Goal: Task Accomplishment & Management: Complete application form

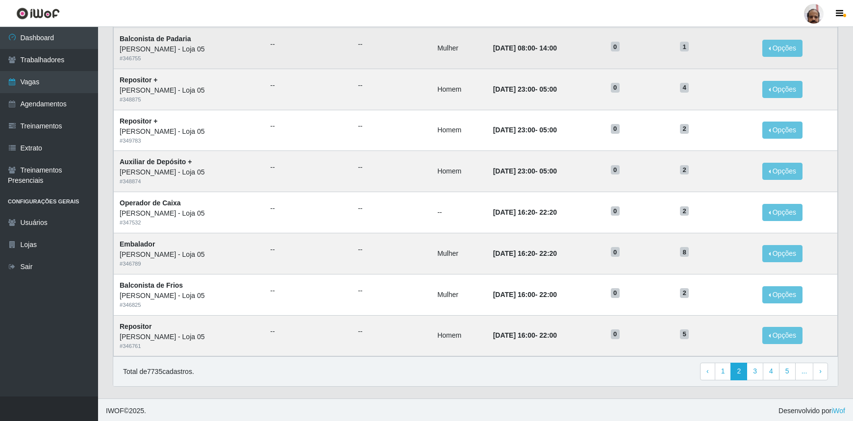
scroll to position [408, 0]
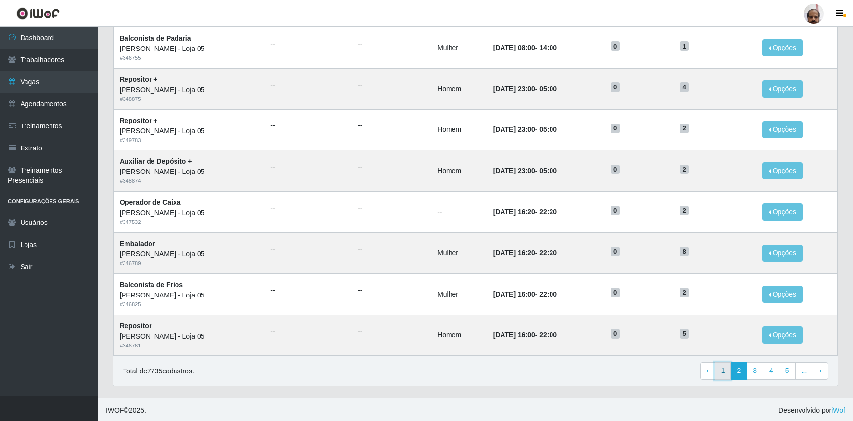
click at [727, 375] on link "1" at bounding box center [723, 371] width 17 height 18
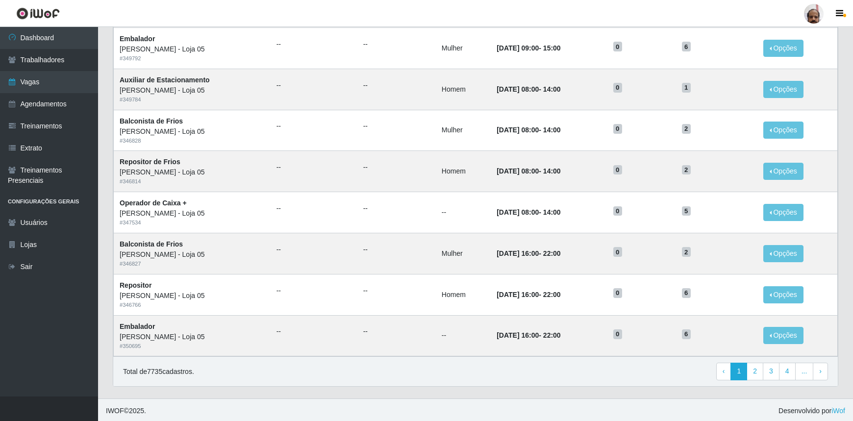
scroll to position [408, 0]
click at [755, 372] on link "2" at bounding box center [755, 371] width 17 height 18
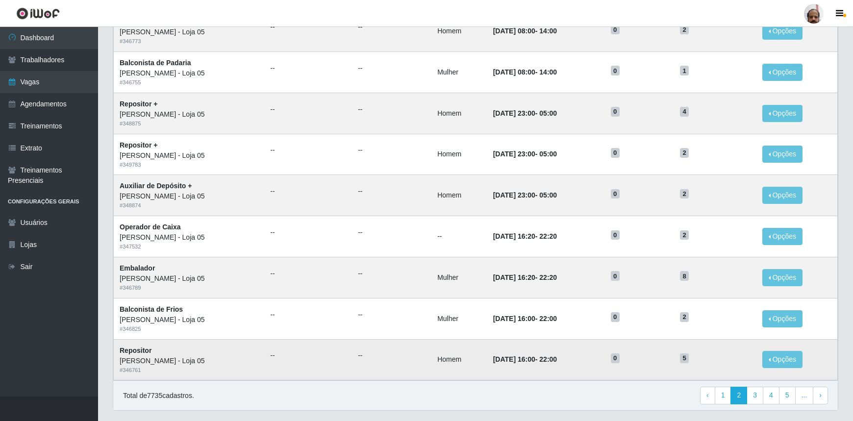
scroll to position [408, 0]
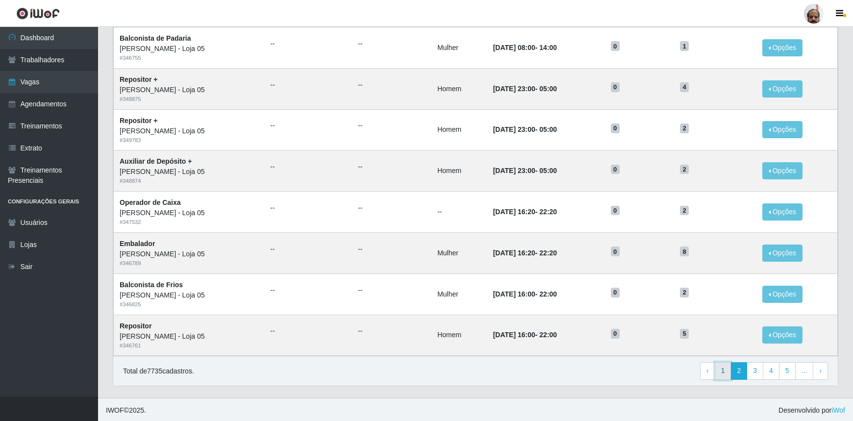
click at [722, 365] on link "1" at bounding box center [723, 371] width 17 height 18
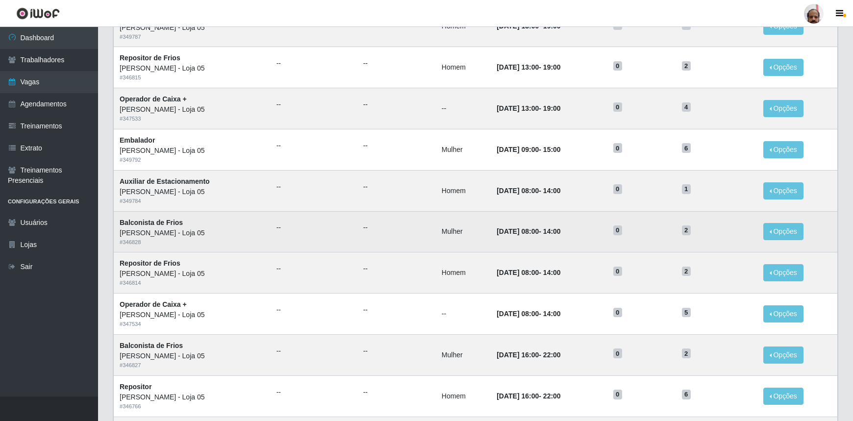
scroll to position [408, 0]
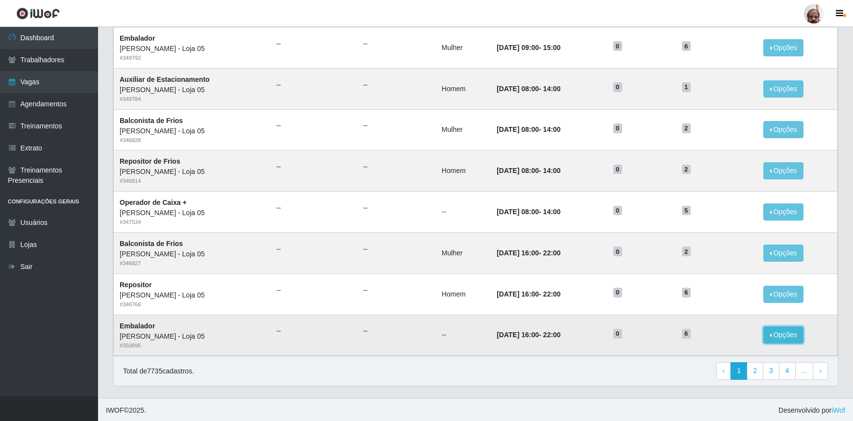
click at [794, 331] on button "Opções" at bounding box center [783, 335] width 40 height 17
click at [722, 336] on link "Editar" at bounding box center [708, 337] width 28 height 8
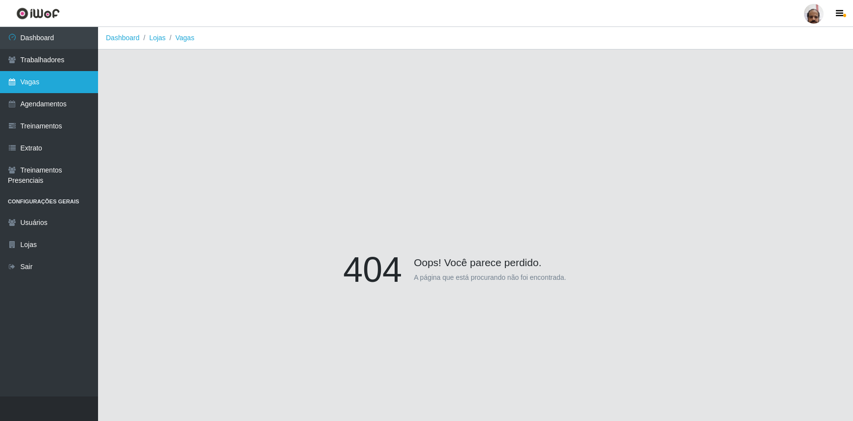
click at [70, 85] on link "Vagas" at bounding box center [49, 82] width 98 height 22
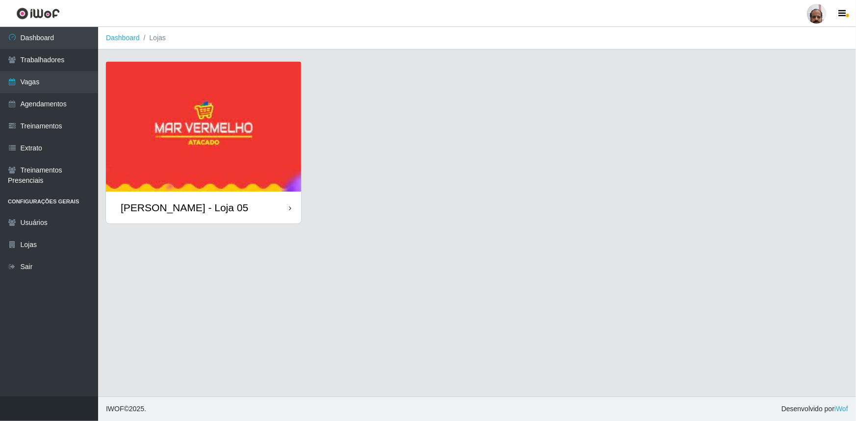
click at [185, 218] on div "[PERSON_NAME] - Loja 05" at bounding box center [203, 208] width 195 height 32
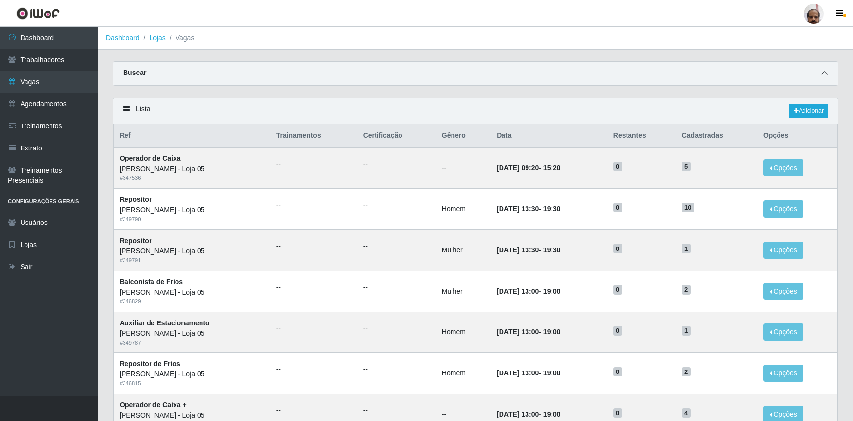
click at [824, 76] on icon at bounding box center [824, 73] width 7 height 7
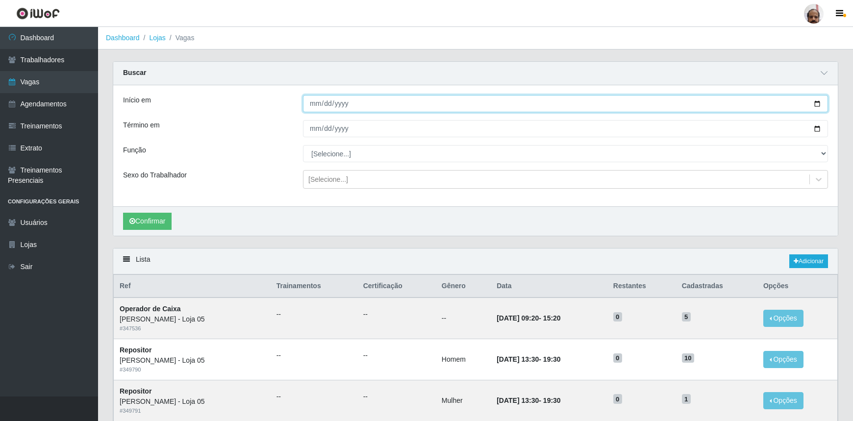
click at [819, 101] on input "Início em" at bounding box center [565, 103] width 525 height 17
type input "2025-09-28"
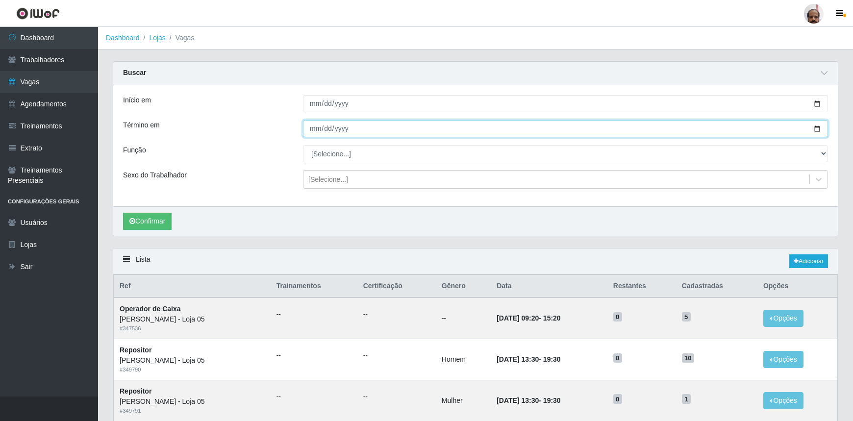
click at [818, 131] on input "Término em" at bounding box center [565, 128] width 525 height 17
type input "2025-09-28"
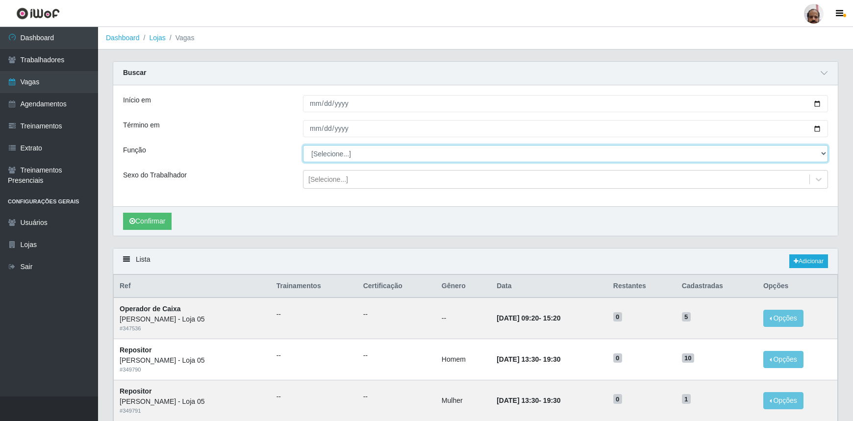
click at [824, 154] on select "[Selecione...] ASG ASG + ASG ++ Auxiliar de Depósito Auxiliar de Depósito + Aux…" at bounding box center [565, 153] width 525 height 17
select select "24"
click at [303, 145] on select "[Selecione...] ASG ASG + ASG ++ Auxiliar de Depósito Auxiliar de Depósito + Aux…" at bounding box center [565, 153] width 525 height 17
click at [824, 178] on div at bounding box center [819, 180] width 18 height 18
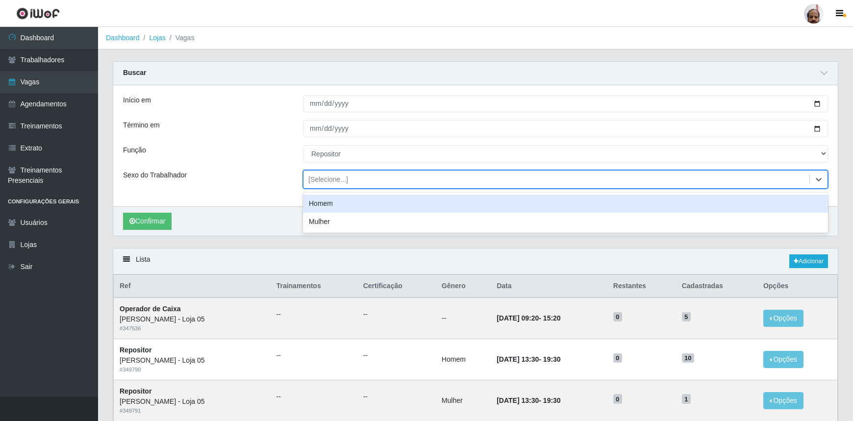
click at [331, 210] on div "Homem" at bounding box center [565, 204] width 525 height 18
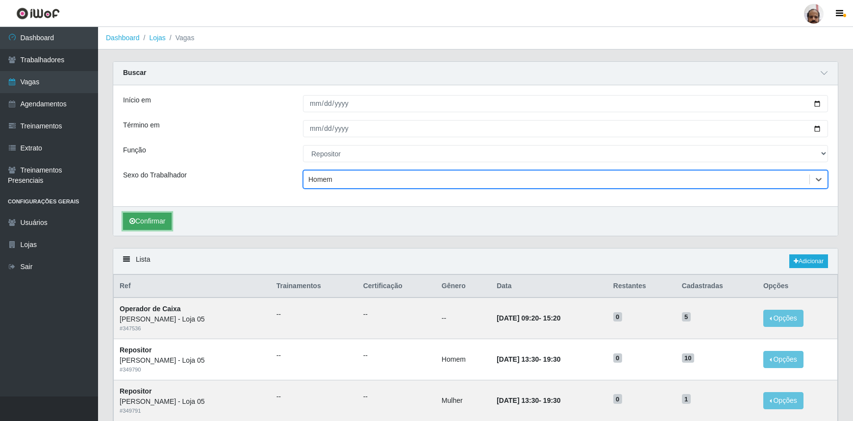
drag, startPoint x: 152, startPoint y: 226, endPoint x: 161, endPoint y: 227, distance: 9.4
click at [152, 225] on button "Confirmar" at bounding box center [147, 221] width 49 height 17
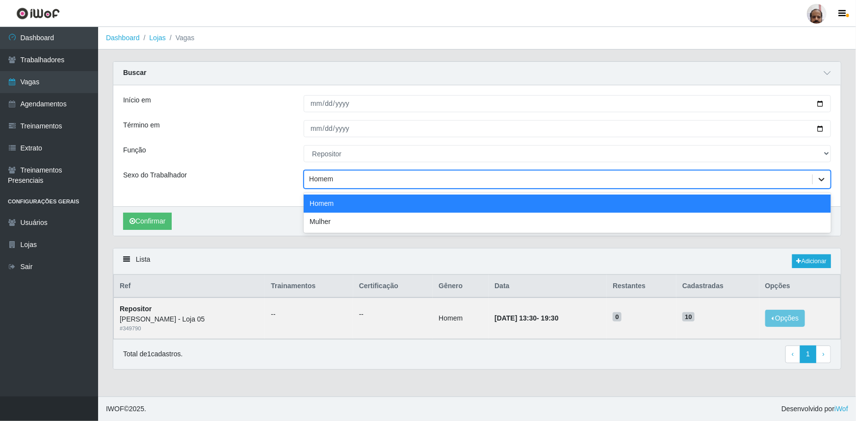
click at [819, 177] on icon at bounding box center [821, 180] width 10 height 10
click at [312, 205] on div "Homem" at bounding box center [567, 204] width 527 height 18
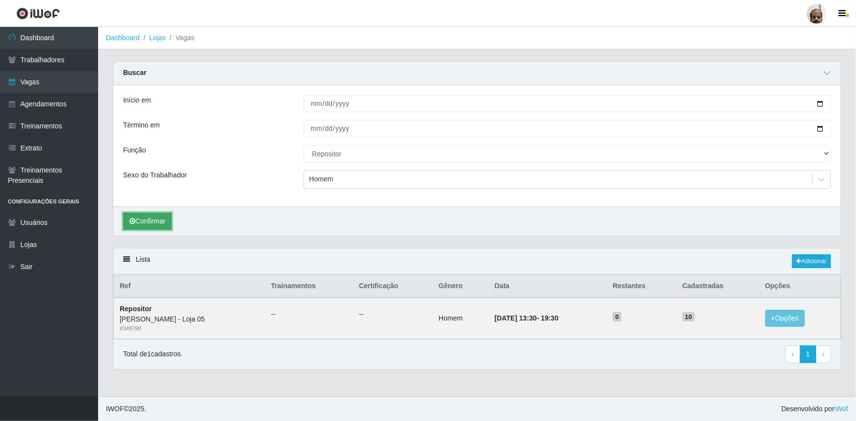
click at [165, 226] on button "Confirmar" at bounding box center [147, 221] width 49 height 17
click at [80, 83] on link "Vagas" at bounding box center [49, 82] width 98 height 22
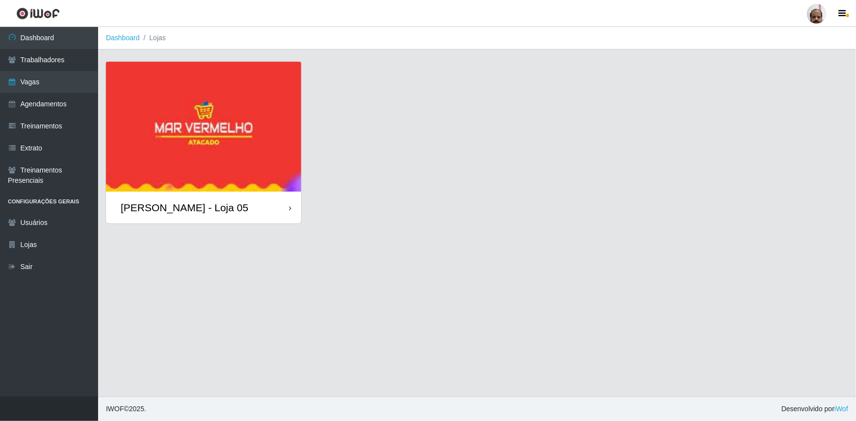
click at [196, 215] on div "[PERSON_NAME] - Loja 05" at bounding box center [203, 208] width 195 height 32
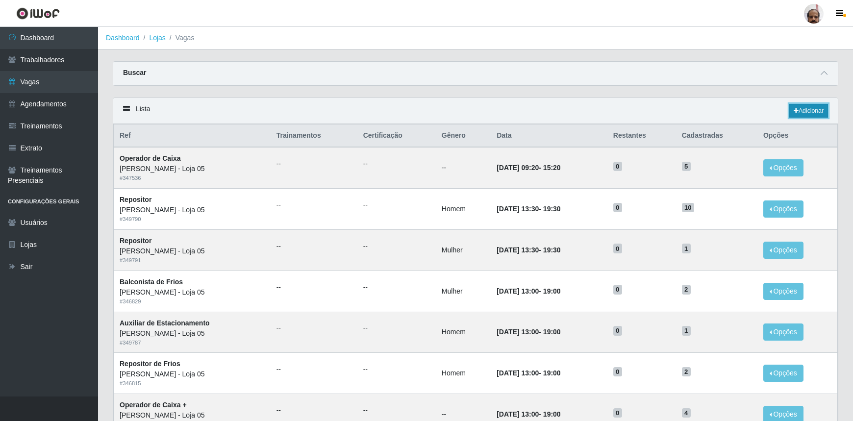
click at [812, 108] on link "Adicionar" at bounding box center [808, 111] width 39 height 14
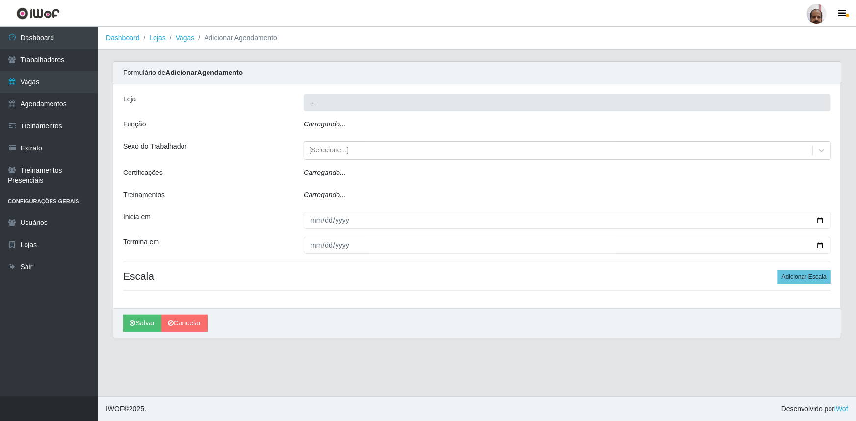
type input "[PERSON_NAME] - Loja 05"
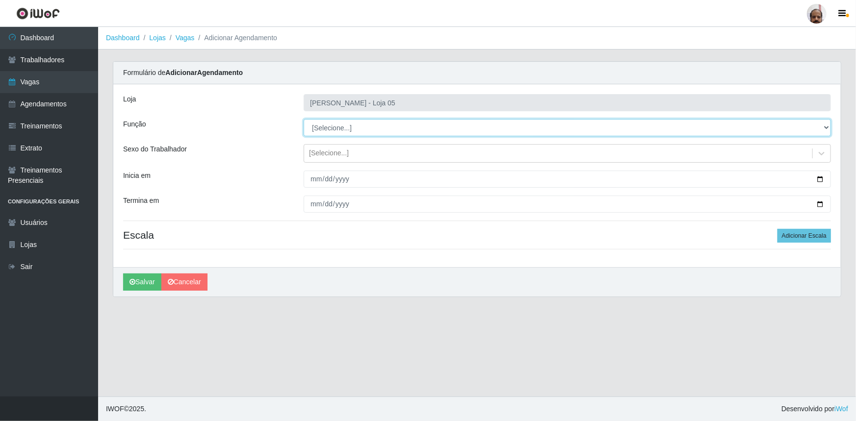
drag, startPoint x: 824, startPoint y: 127, endPoint x: 808, endPoint y: 135, distance: 18.2
click at [824, 127] on select "[Selecione...] ASG ASG + ASG ++ Auxiliar de Depósito Auxiliar de Depósito + Aux…" at bounding box center [567, 127] width 527 height 17
select select "24"
click at [304, 119] on select "[Selecione...] ASG ASG + ASG ++ Auxiliar de Depósito Auxiliar de Depósito + Aux…" at bounding box center [567, 127] width 527 height 17
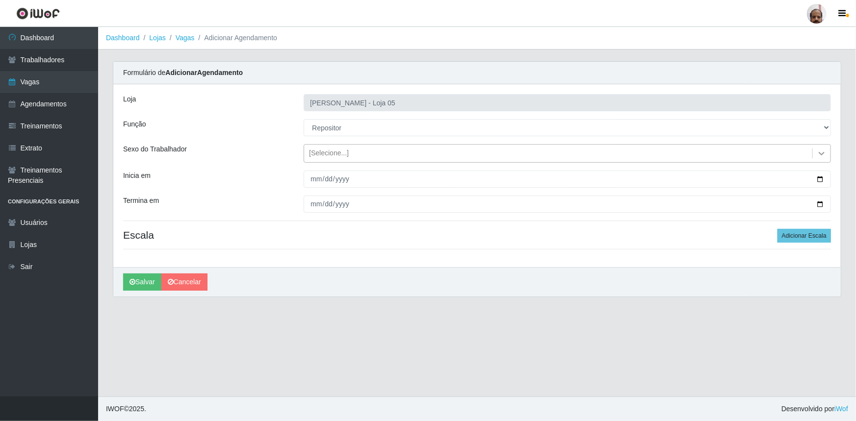
click at [821, 153] on icon at bounding box center [821, 154] width 10 height 10
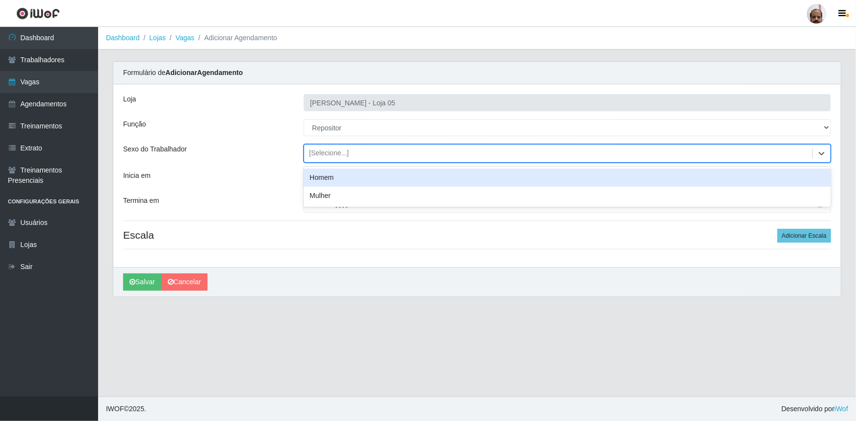
click at [336, 178] on div "Homem" at bounding box center [567, 178] width 527 height 18
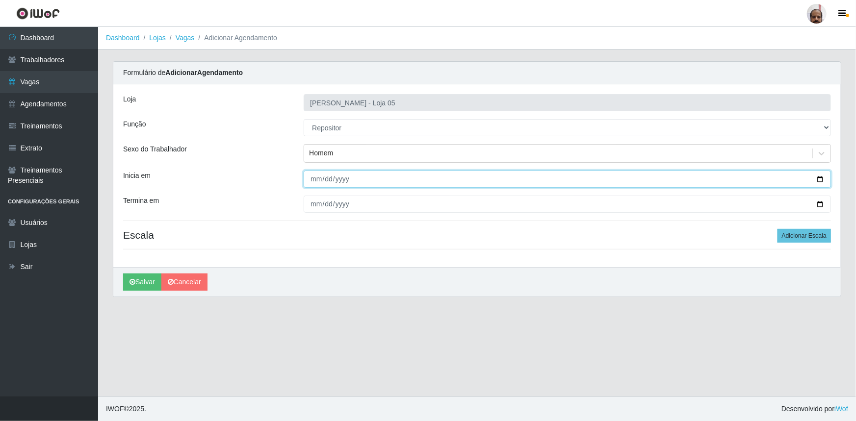
click at [820, 178] on input "Inicia em" at bounding box center [567, 179] width 527 height 17
type input "2025-09-28"
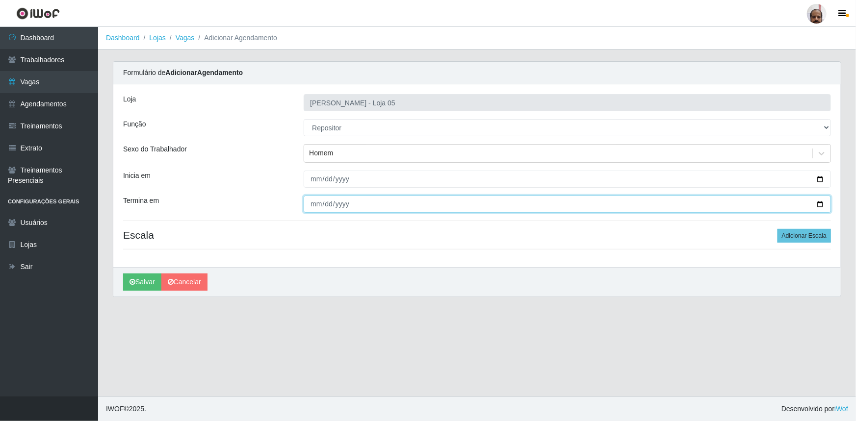
click at [820, 204] on input "Termina em" at bounding box center [567, 204] width 527 height 17
type input "2025-09-28"
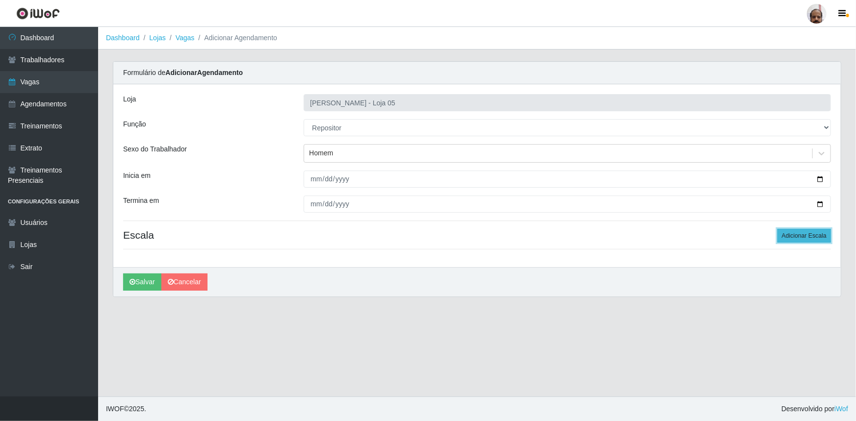
click at [802, 236] on button "Adicionar Escala" at bounding box center [803, 236] width 53 height 14
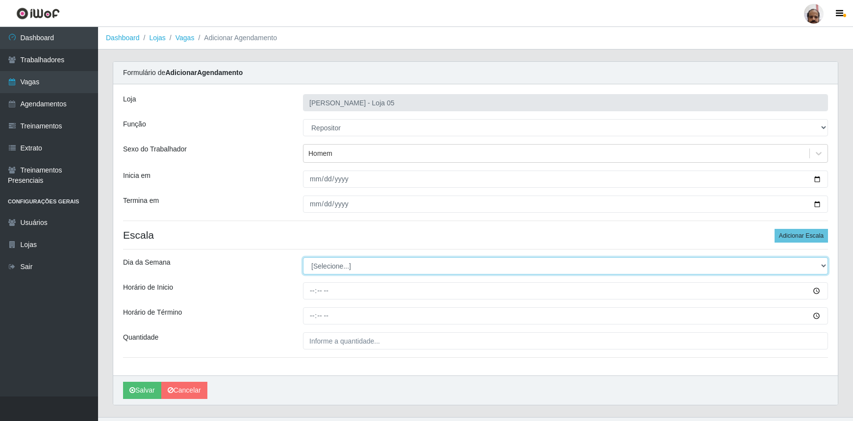
click at [822, 268] on select "[Selecione...] Segunda Terça Quarta Quinta Sexta Sábado Domingo" at bounding box center [565, 265] width 525 height 17
select select "0"
click at [303, 257] on select "[Selecione...] Segunda Terça Quarta Quinta Sexta Sábado Domingo" at bounding box center [565, 265] width 525 height 17
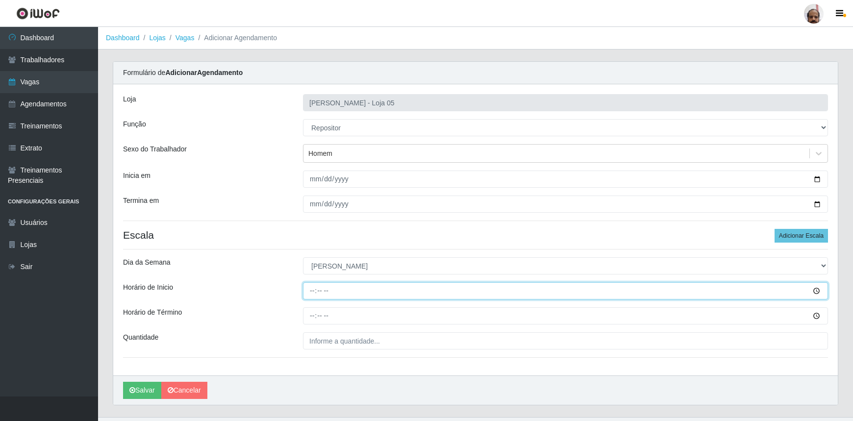
click at [313, 295] on input "Horário de Inicio" at bounding box center [565, 290] width 525 height 17
type input "08:00"
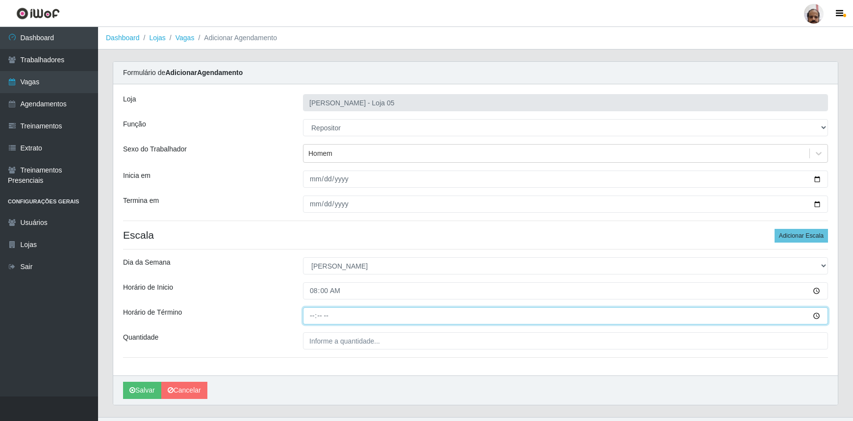
click at [310, 315] on input "Horário de Término" at bounding box center [565, 315] width 525 height 17
type input "14:00"
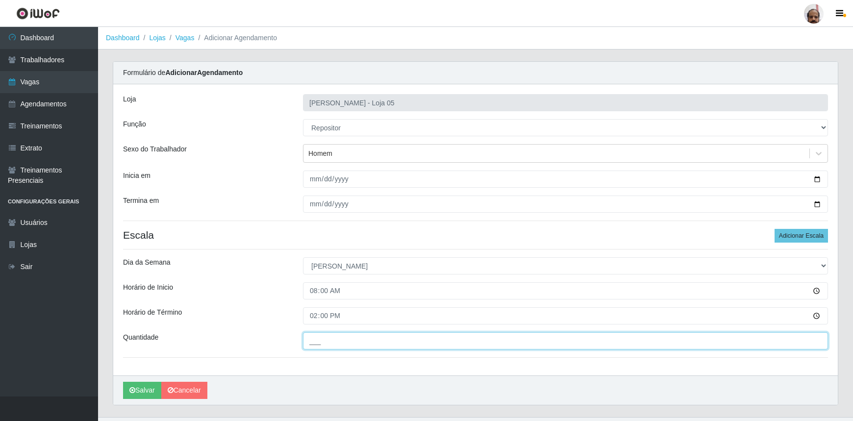
click at [314, 335] on input "___" at bounding box center [565, 340] width 525 height 17
type input "4__"
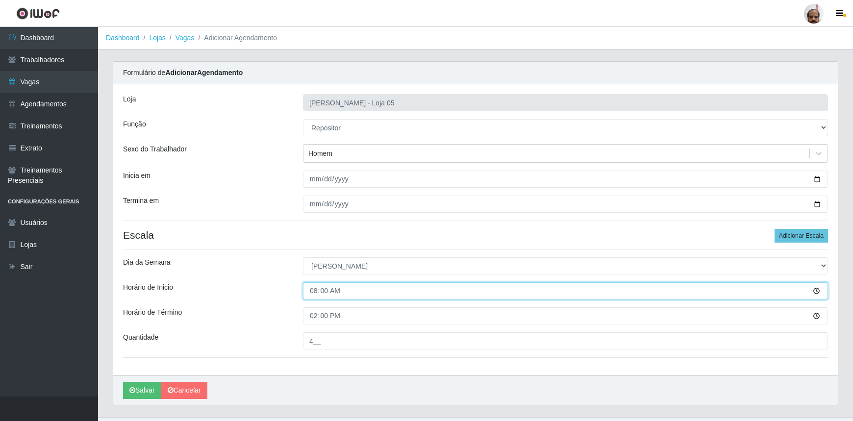
drag, startPoint x: 819, startPoint y: 290, endPoint x: 795, endPoint y: 291, distance: 23.6
click at [819, 290] on input "08:00" at bounding box center [565, 290] width 525 height 17
drag, startPoint x: 308, startPoint y: 291, endPoint x: 366, endPoint y: 297, distance: 58.6
click at [308, 291] on input "08:00" at bounding box center [565, 290] width 525 height 17
type input "13:30"
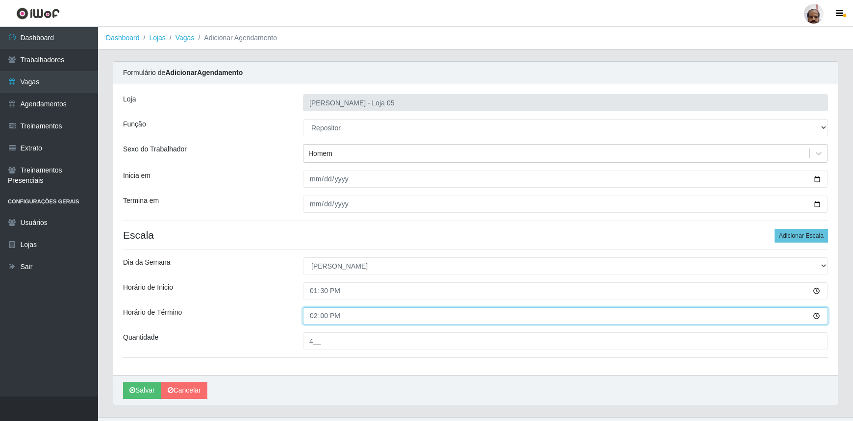
click at [311, 320] on input "14:00" at bounding box center [565, 315] width 525 height 17
type input "19:30"
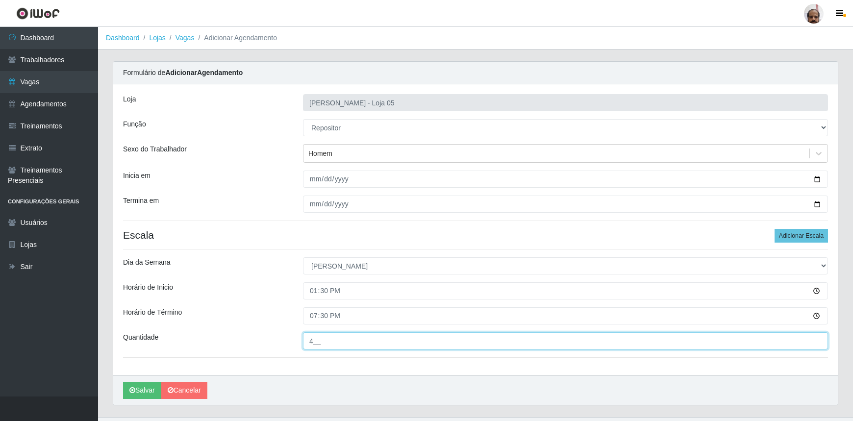
click at [311, 345] on input "4__" at bounding box center [565, 340] width 525 height 17
type input "2__"
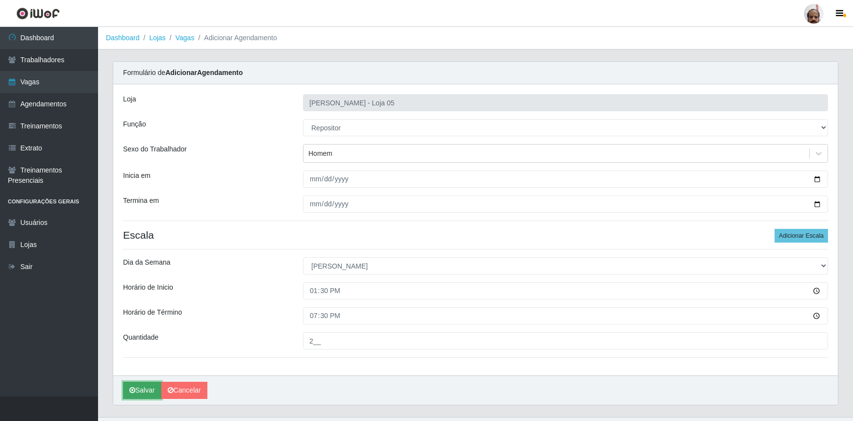
click at [149, 387] on button "Salvar" at bounding box center [142, 390] width 38 height 17
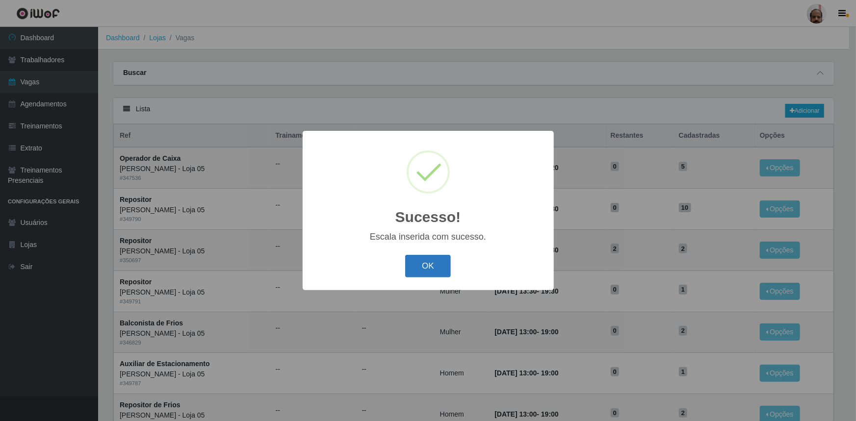
click at [446, 271] on button "OK" at bounding box center [428, 266] width 46 height 23
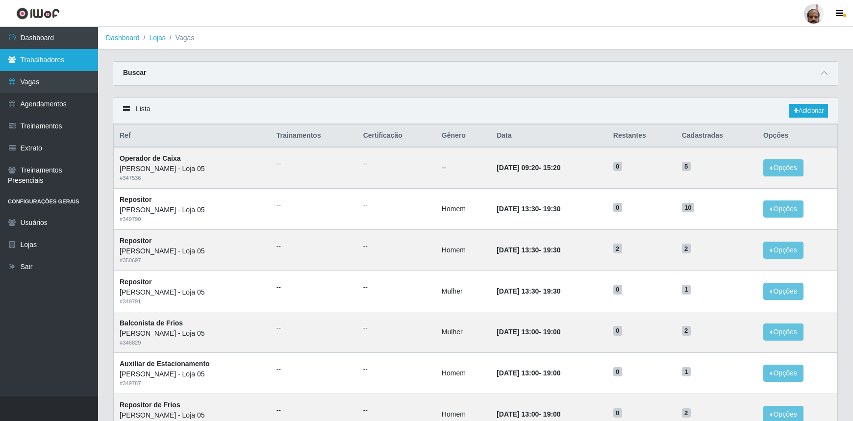
click at [62, 60] on link "Trabalhadores" at bounding box center [49, 60] width 98 height 22
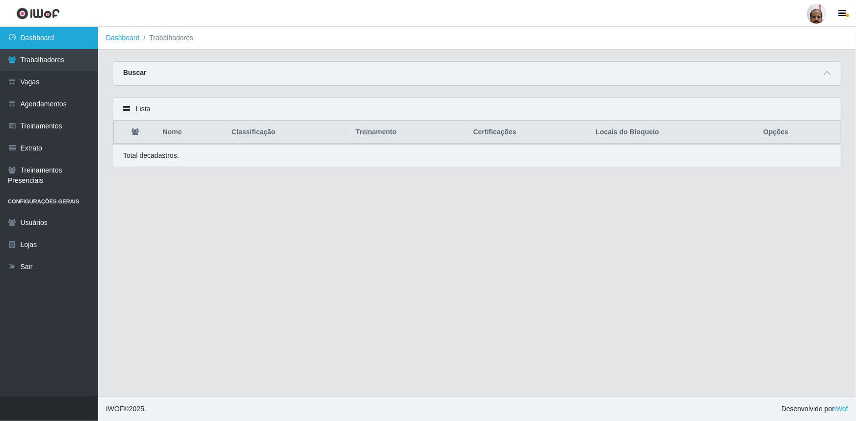
click at [42, 39] on link "Dashboard" at bounding box center [49, 38] width 98 height 22
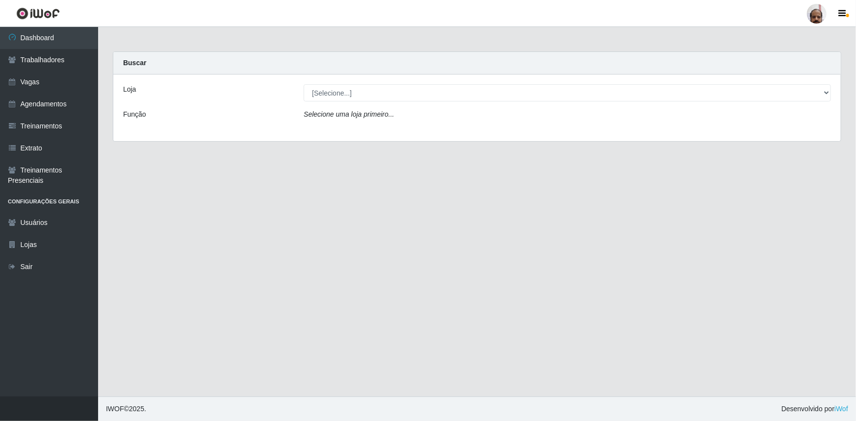
click at [416, 104] on div "Loja [Selecione...] Mar Vermelho - Loja 05 Função Selecione uma loja primeiro..." at bounding box center [476, 108] width 727 height 67
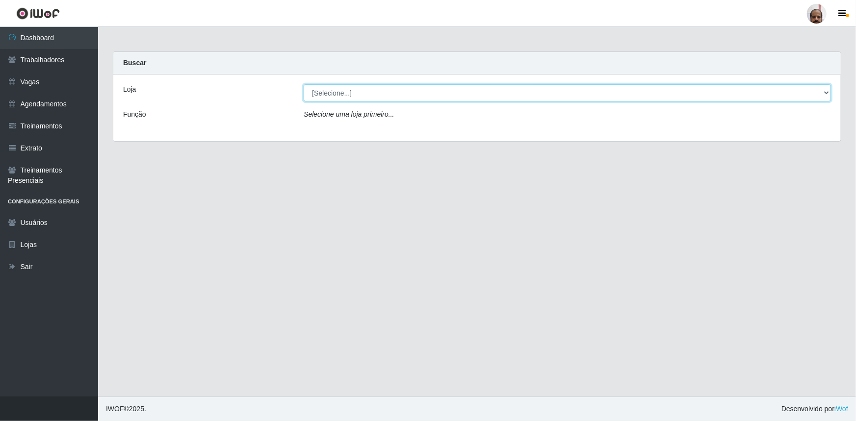
click at [420, 95] on select "[Selecione...] Mar Vermelho - Loja 05" at bounding box center [567, 92] width 527 height 17
select select "252"
click at [304, 84] on select "[Selecione...] Mar Vermelho - Loja 05" at bounding box center [567, 92] width 527 height 17
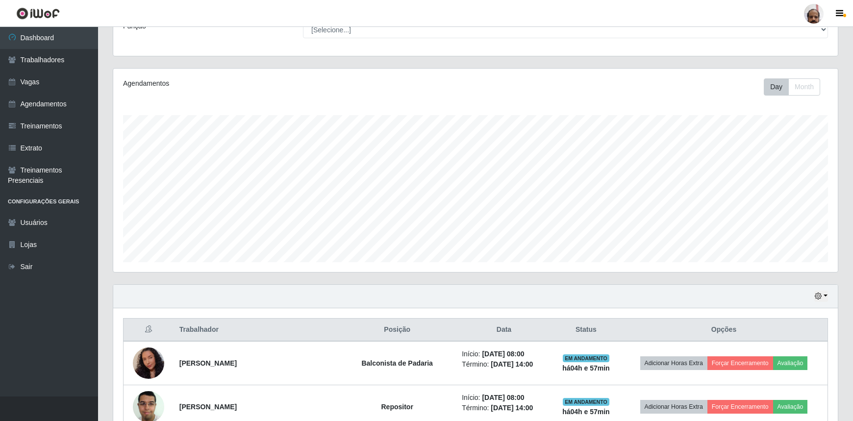
scroll to position [89, 0]
click at [827, 291] on button "button" at bounding box center [821, 295] width 14 height 11
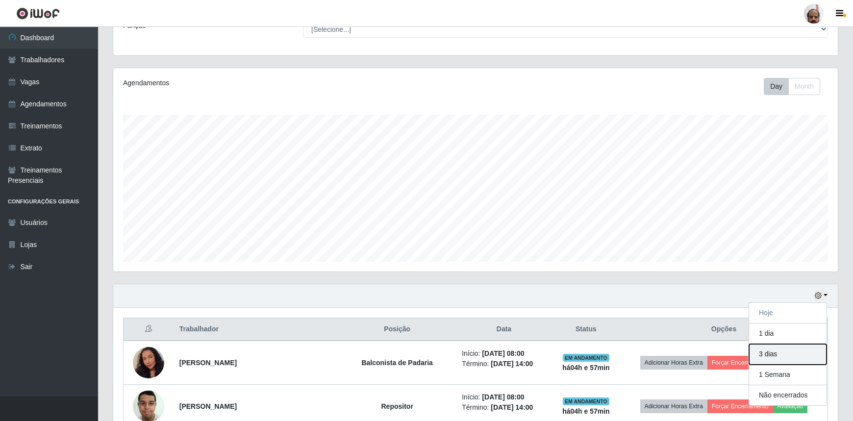
click at [792, 348] on button "3 dias" at bounding box center [787, 354] width 77 height 21
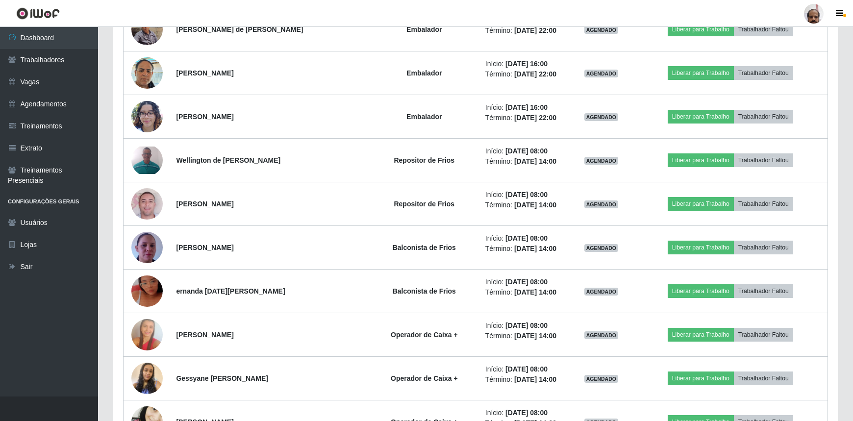
scroll to position [3878, 0]
